Goal: Find specific page/section

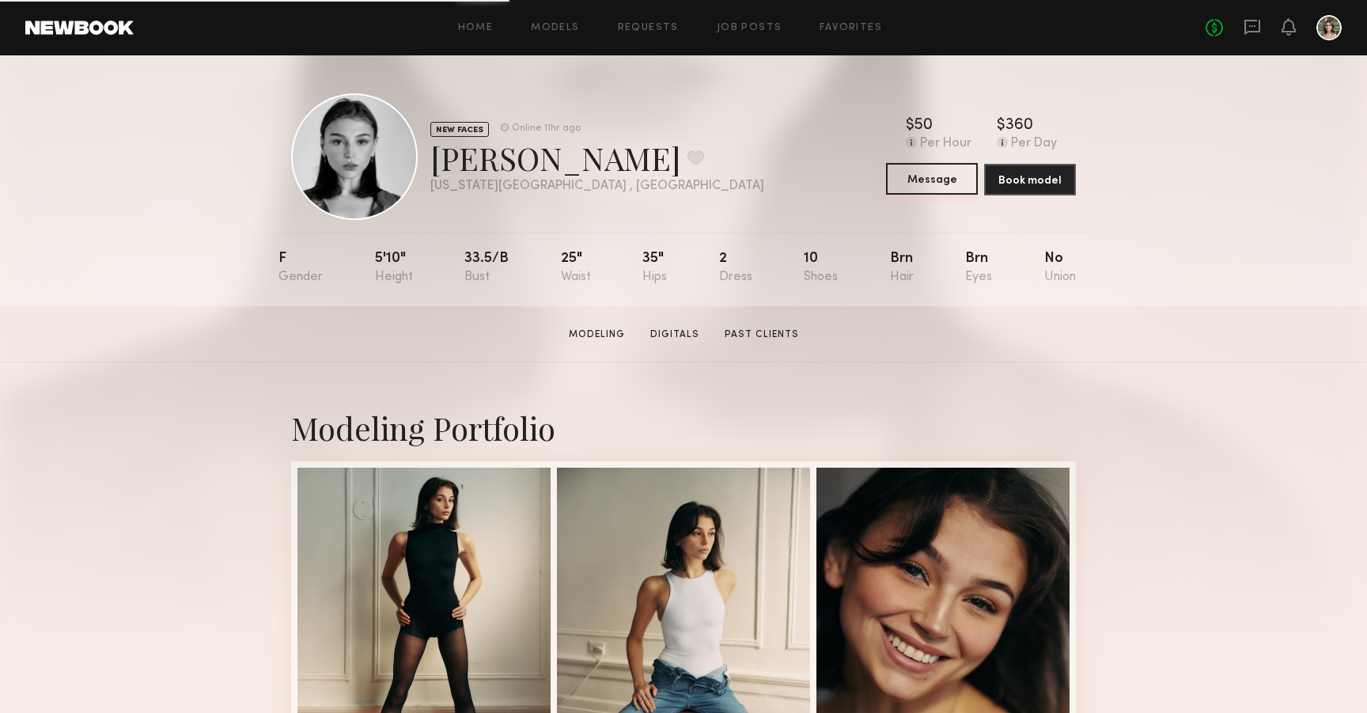
click at [903, 173] on button "Message" at bounding box center [932, 179] width 92 height 32
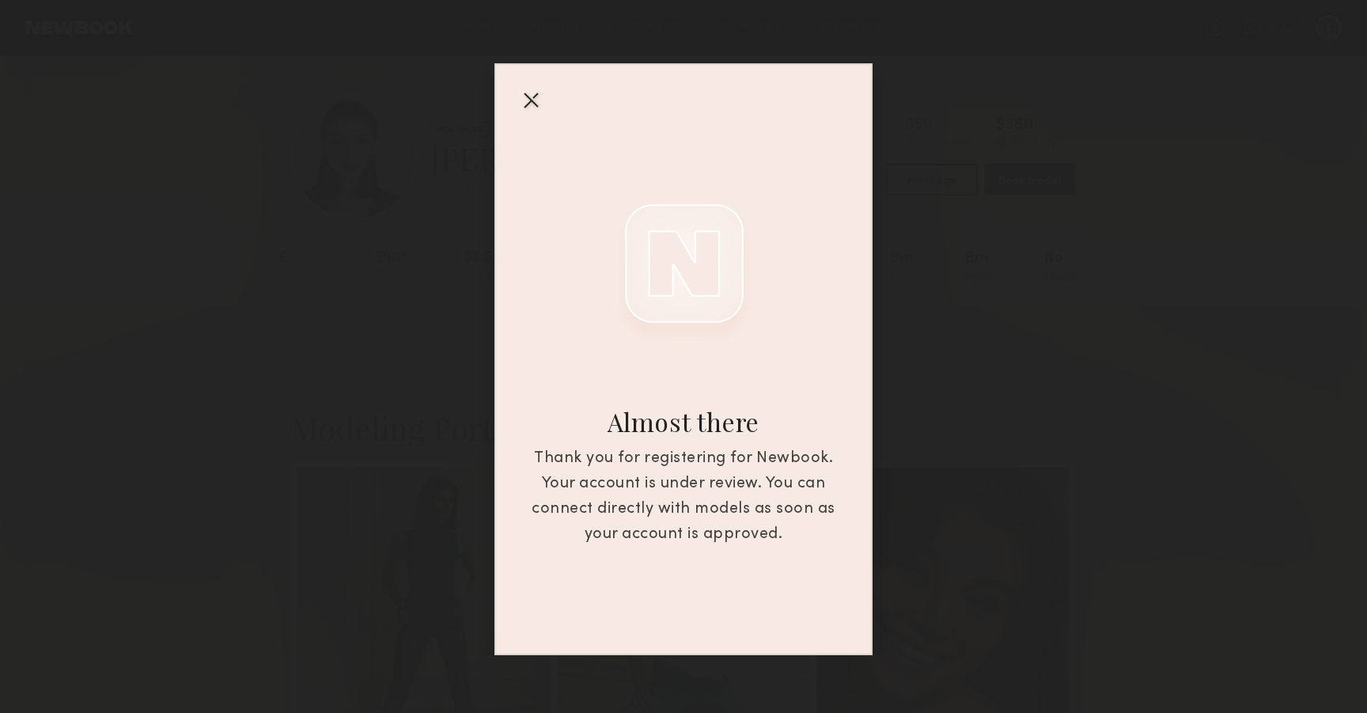
click at [527, 91] on div at bounding box center [530, 99] width 25 height 25
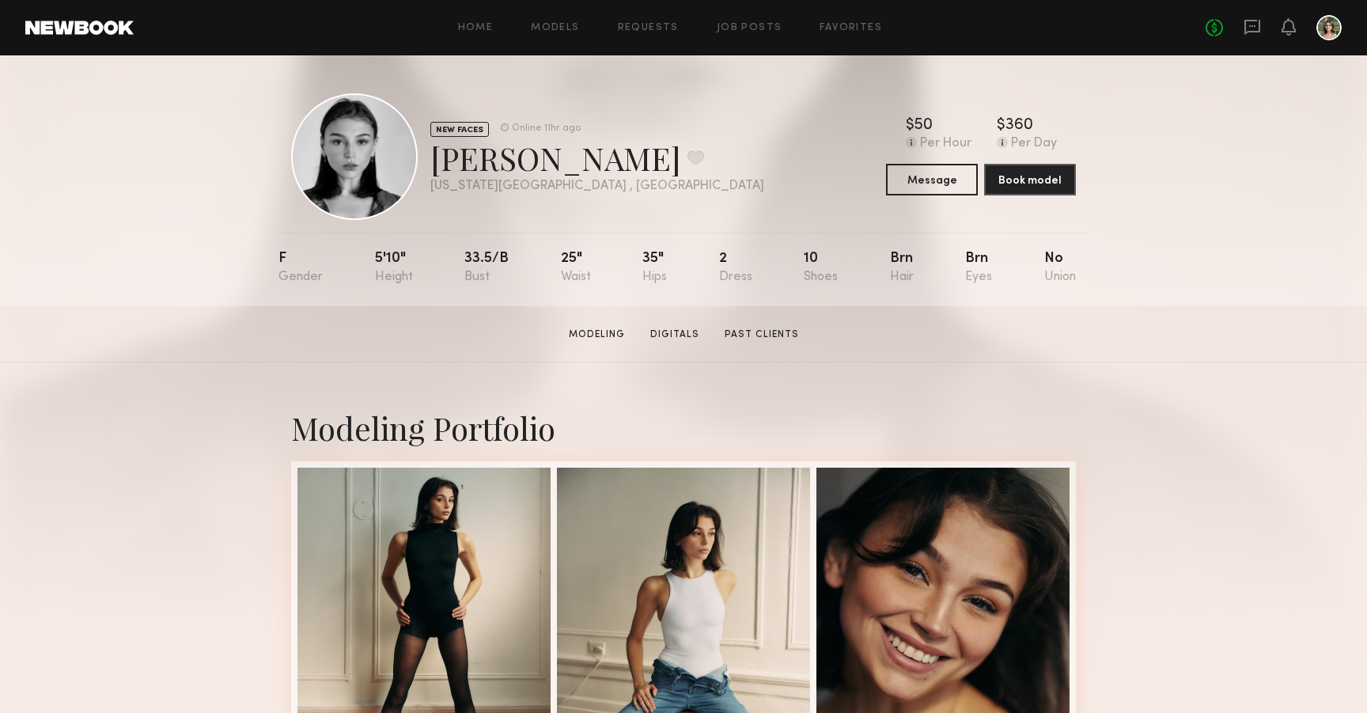
click at [1331, 28] on div at bounding box center [1329, 27] width 25 height 25
